Goal: Task Accomplishment & Management: Complete application form

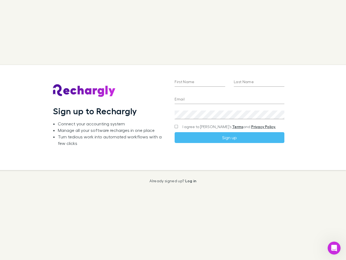
click at [173, 130] on div "First Name Last Name Email Create a password I agree to Rechargly’s Terms and P…" at bounding box center [229, 117] width 118 height 105
click at [200, 82] on input "First Name" at bounding box center [200, 82] width 51 height 9
click at [259, 82] on input "Last Name" at bounding box center [259, 82] width 51 height 9
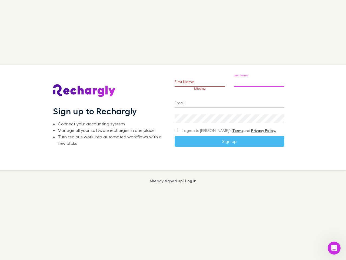
click at [229, 100] on input "Email" at bounding box center [230, 103] width 110 height 9
click at [229, 115] on div "Create a password" at bounding box center [230, 116] width 110 height 13
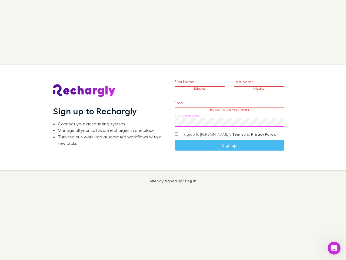
click at [219, 127] on form "First Name Missing Last Name Missing Email Please input a valid email Create a …" at bounding box center [230, 106] width 110 height 90
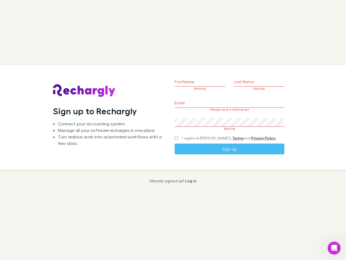
click at [232, 137] on link "Terms" at bounding box center [237, 138] width 11 height 5
